Goal: Information Seeking & Learning: Understand process/instructions

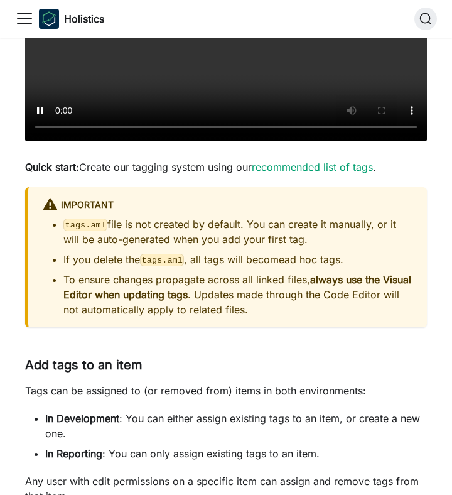
scroll to position [1174, 0]
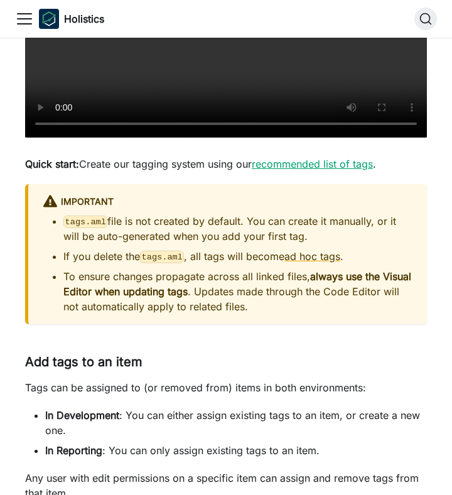
click at [283, 164] on link "recommended list of tags" at bounding box center [312, 164] width 121 height 13
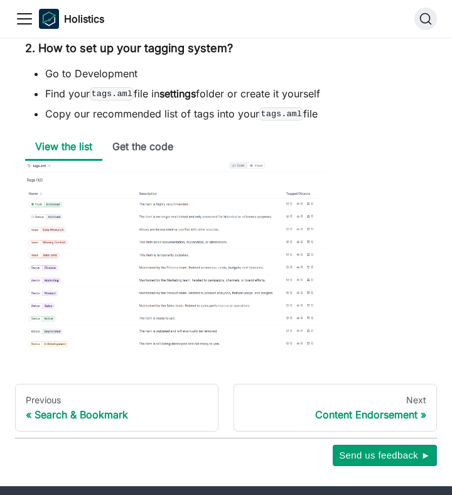
scroll to position [200, 0]
click at [168, 153] on li "Get the code" at bounding box center [142, 147] width 81 height 27
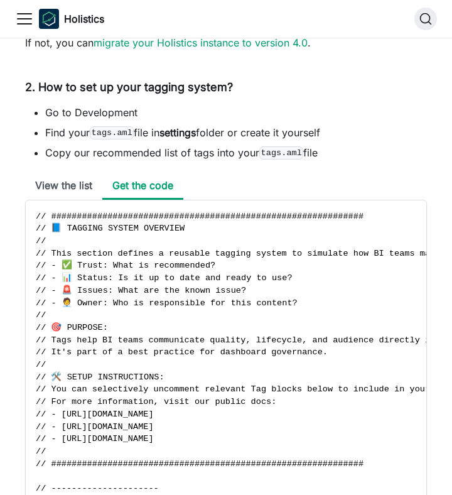
scroll to position [4464, 0]
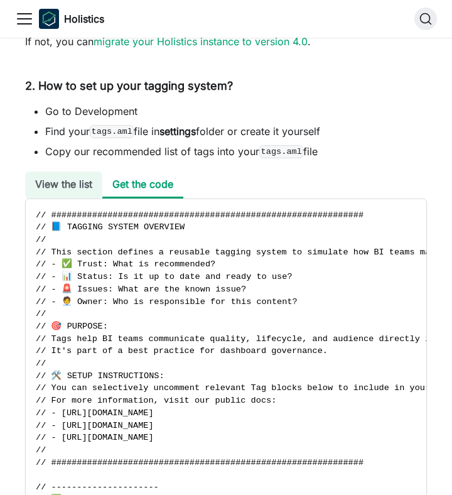
click at [74, 186] on li "View the list" at bounding box center [63, 185] width 77 height 27
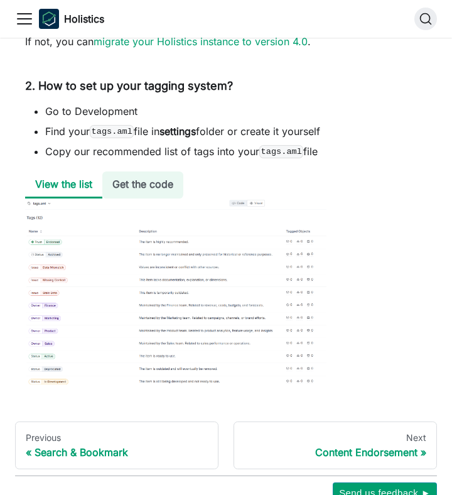
click at [167, 187] on li "Get the code" at bounding box center [142, 185] width 81 height 27
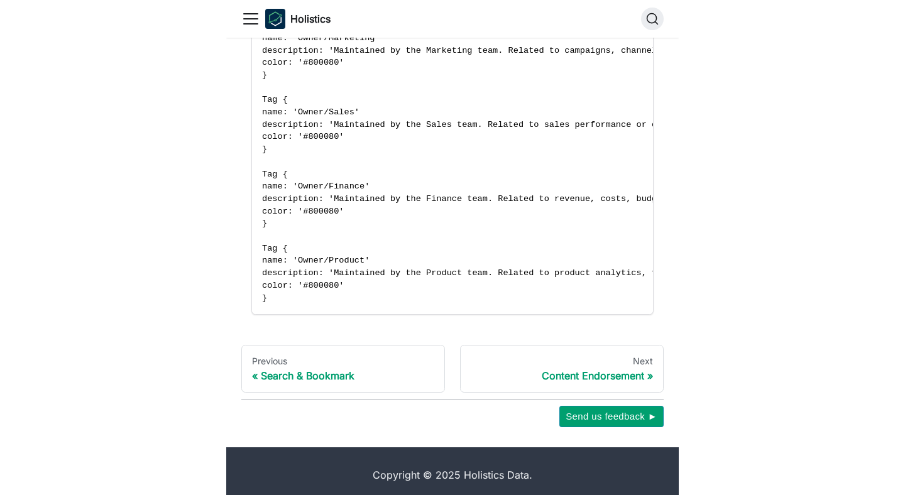
scroll to position [5721, 0]
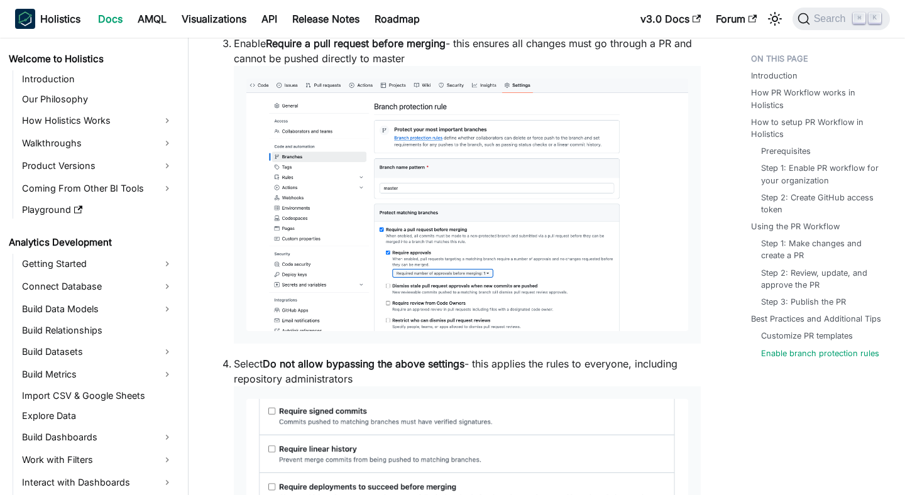
scroll to position [4325, 0]
